Goal: Task Accomplishment & Management: Use online tool/utility

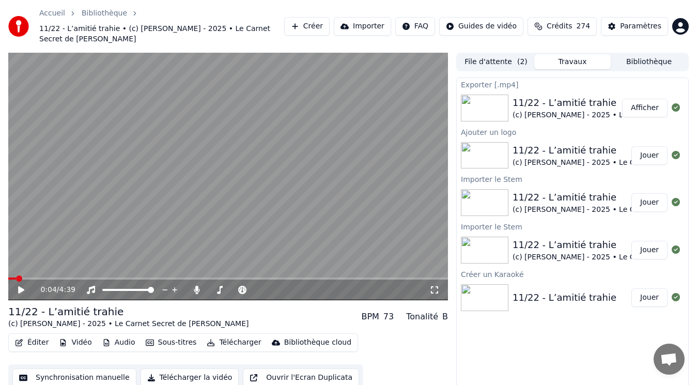
click at [330, 22] on button "Créer" at bounding box center [306, 26] width 45 height 19
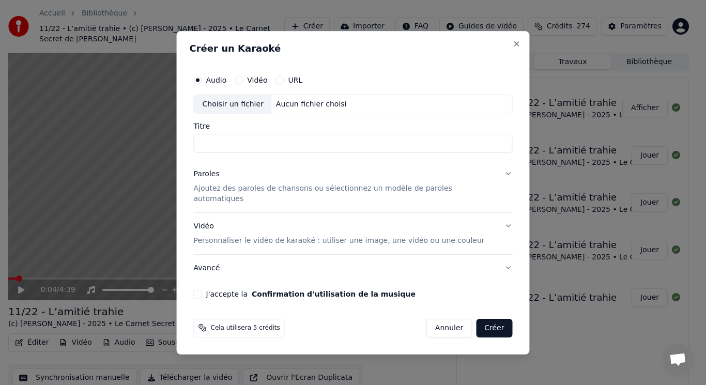
click at [255, 113] on div "Choisir un fichier" at bounding box center [232, 104] width 77 height 19
click at [226, 150] on input "**********" at bounding box center [353, 143] width 319 height 19
type input "**********"
click at [248, 192] on p "Ajoutez des paroles de chansons ou sélectionnez un modèle de paroles automatiqu…" at bounding box center [345, 193] width 302 height 21
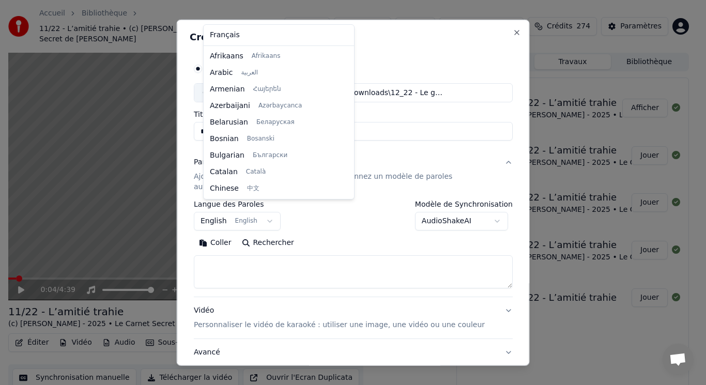
click at [246, 210] on body "Accueil Bibliothèque 11/22 - L’amitié trahie • (c) [PERSON_NAME] - 2025 • Le Ca…" at bounding box center [348, 192] width 697 height 385
select select "**"
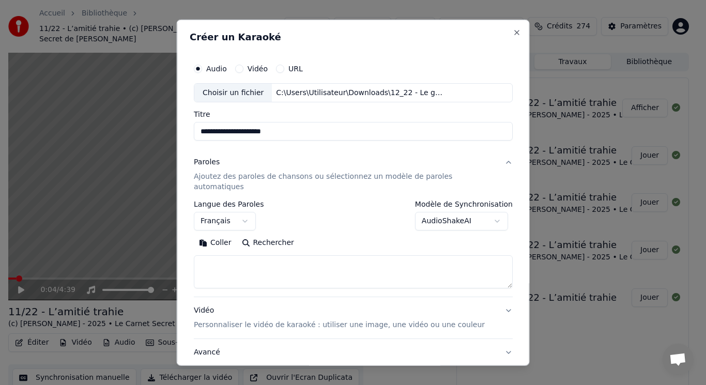
click at [228, 235] on button "Coller" at bounding box center [215, 243] width 43 height 17
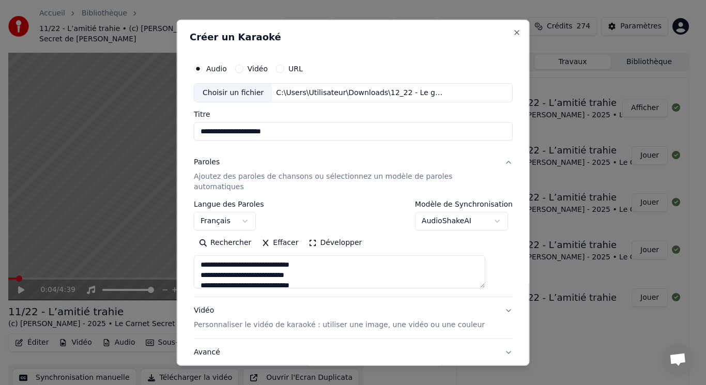
click at [321, 235] on button "Développer" at bounding box center [335, 243] width 64 height 17
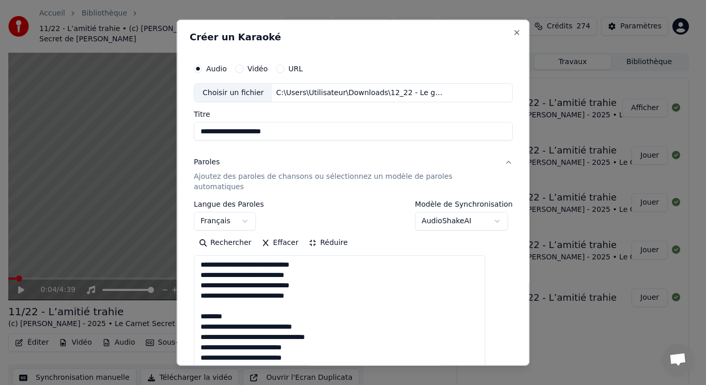
drag, startPoint x: 212, startPoint y: 292, endPoint x: 248, endPoint y: 303, distance: 37.9
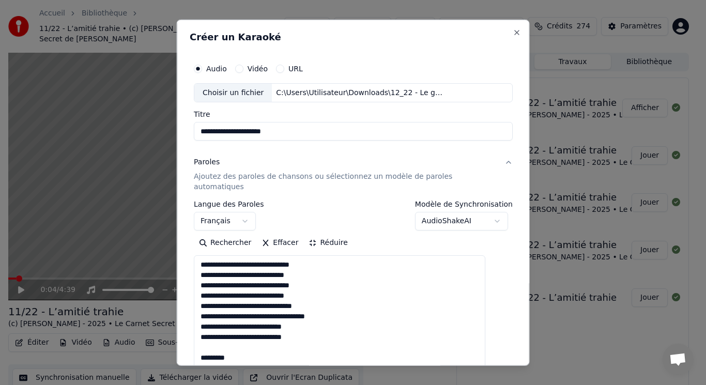
drag, startPoint x: 210, startPoint y: 336, endPoint x: 262, endPoint y: 349, distance: 53.2
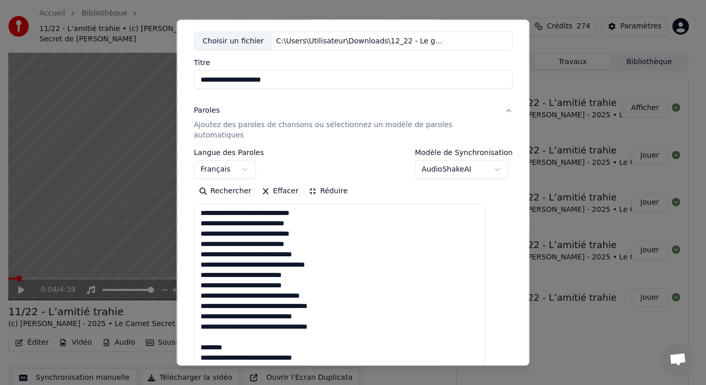
scroll to position [103, 0]
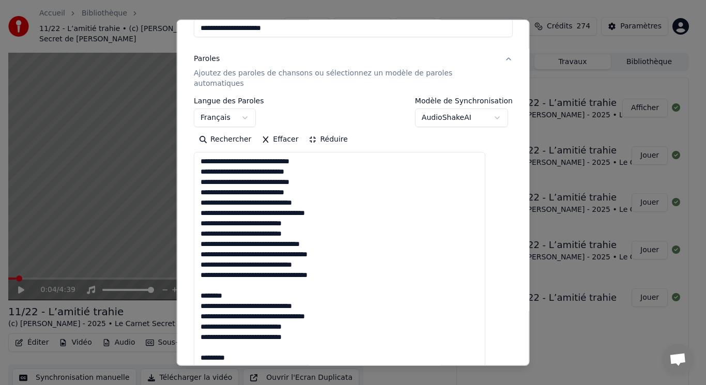
drag, startPoint x: 210, startPoint y: 274, endPoint x: 258, endPoint y: 282, distance: 48.7
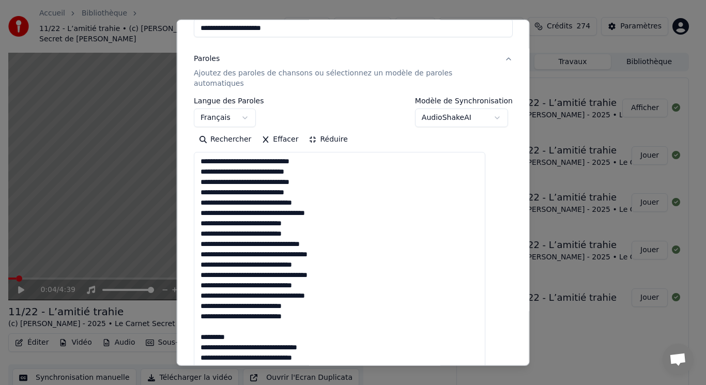
drag, startPoint x: 210, startPoint y: 316, endPoint x: 252, endPoint y: 323, distance: 43.0
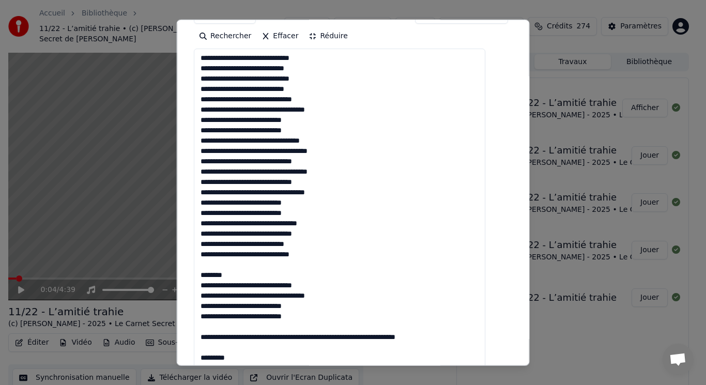
scroll to position [258, 0]
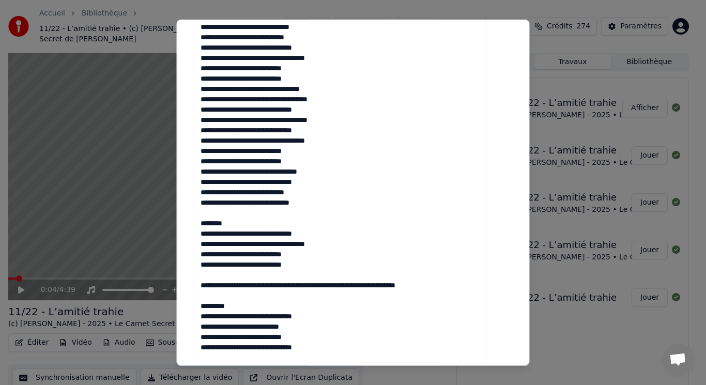
drag, startPoint x: 211, startPoint y: 202, endPoint x: 260, endPoint y: 215, distance: 50.7
click at [260, 215] on textarea at bounding box center [339, 249] width 291 height 504
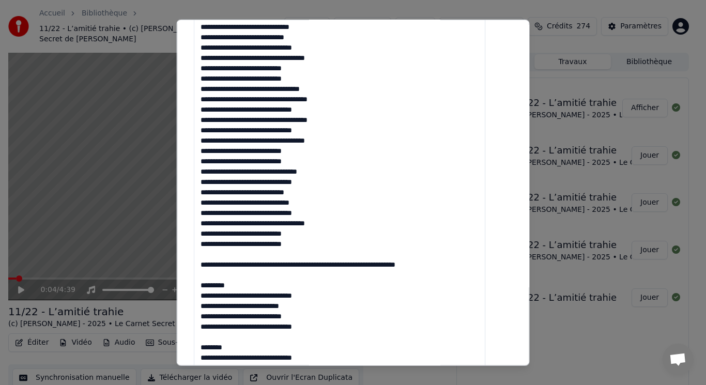
drag, startPoint x: 212, startPoint y: 243, endPoint x: 272, endPoint y: 271, distance: 66.3
click at [272, 271] on textarea at bounding box center [339, 249] width 291 height 504
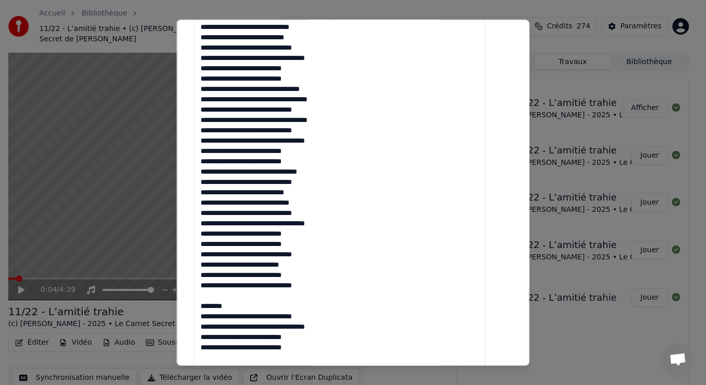
drag, startPoint x: 210, startPoint y: 285, endPoint x: 261, endPoint y: 294, distance: 52.0
click at [261, 294] on textarea at bounding box center [339, 249] width 291 height 504
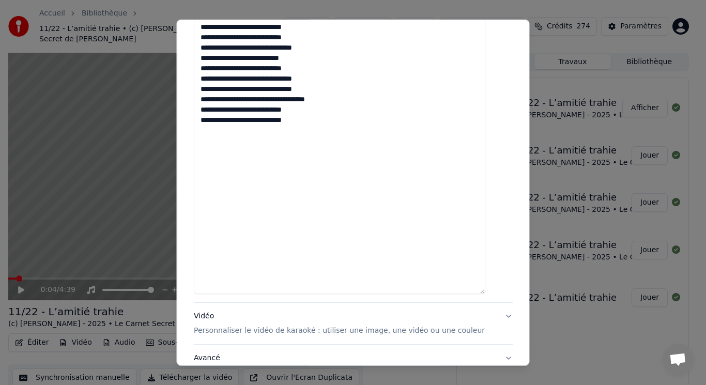
scroll to position [533, 0]
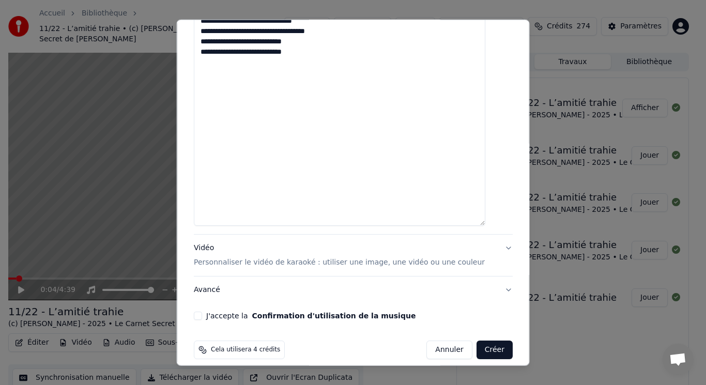
type textarea "**********"
click at [249, 257] on p "Personnaliser le vidéo de karaoké : utiliser une image, une vidéo ou une couleur" at bounding box center [339, 262] width 291 height 10
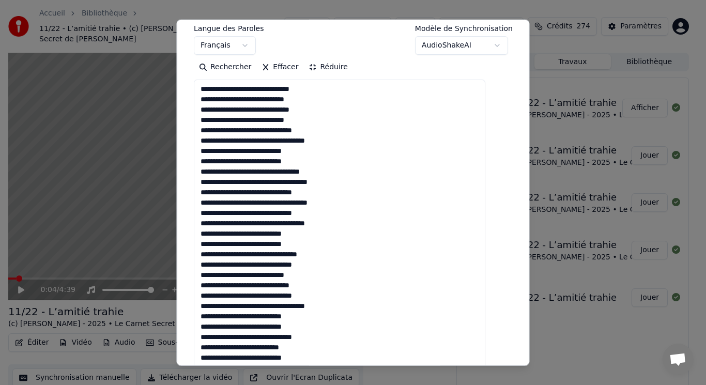
scroll to position [176, 0]
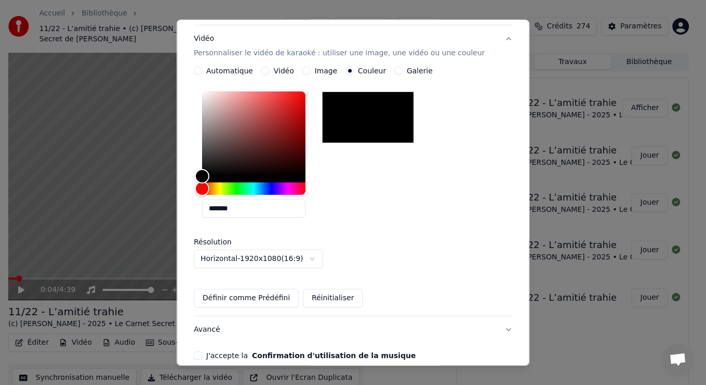
click at [310, 67] on button "Image" at bounding box center [306, 71] width 8 height 8
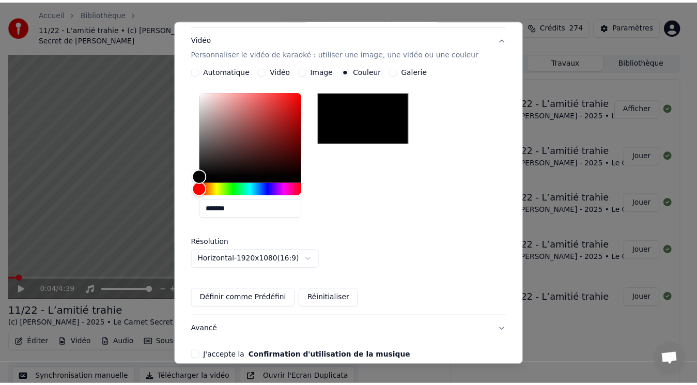
scroll to position [170, 0]
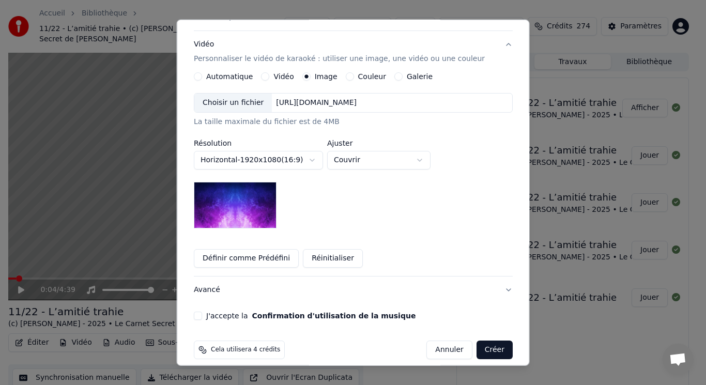
click at [261, 94] on div "Choisir un fichier" at bounding box center [232, 102] width 77 height 19
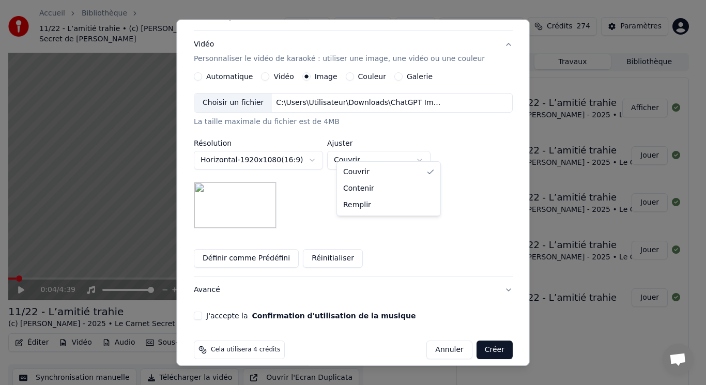
click at [362, 153] on body "Accueil Bibliothèque 11/22 - L’amitié trahie • (c) [PERSON_NAME] - 2025 • Le Ca…" at bounding box center [348, 192] width 697 height 385
select select "****"
click at [202, 311] on button "J'accepte la Confirmation d'utilisation de la musique" at bounding box center [198, 315] width 8 height 8
click at [482, 340] on button "Créer" at bounding box center [494, 349] width 36 height 19
